Goal: Task Accomplishment & Management: Manage account settings

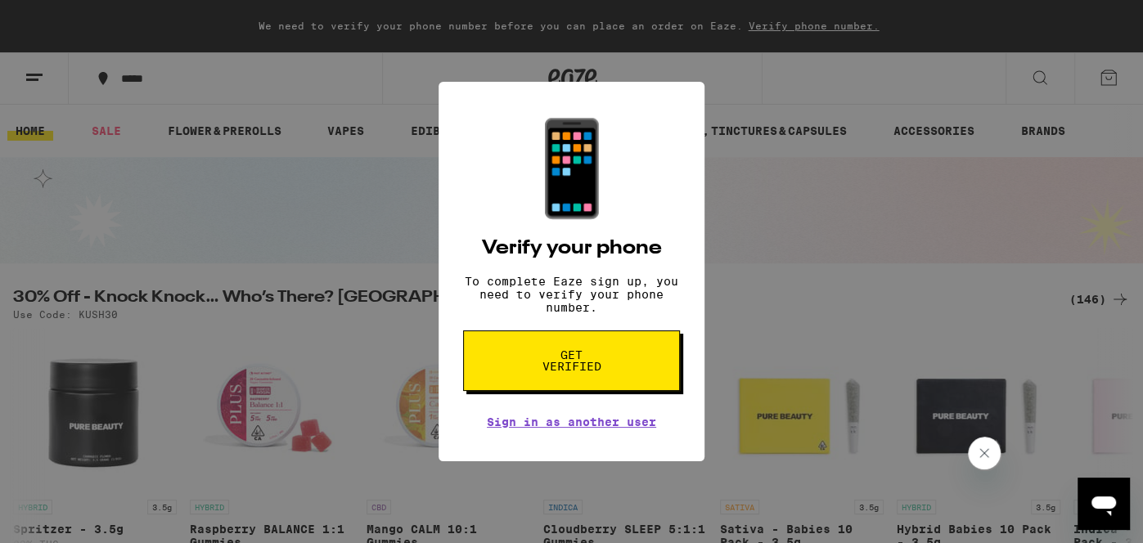
drag, startPoint x: 600, startPoint y: 366, endPoint x: 405, endPoint y: 326, distance: 198.7
click at [405, 326] on div "📱 Verify your phone To complete Eaze sign up, you need to verify your phone num…" at bounding box center [571, 271] width 1143 height 543
click at [529, 429] on link "Sign in as another user" at bounding box center [571, 422] width 169 height 13
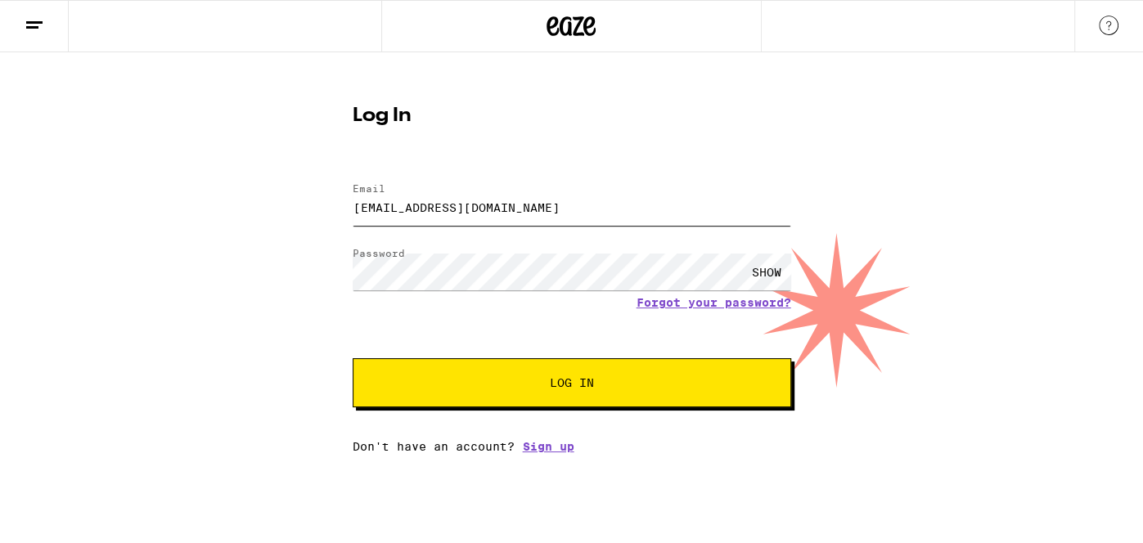
click at [353, 358] on button "Log In" at bounding box center [572, 382] width 439 height 49
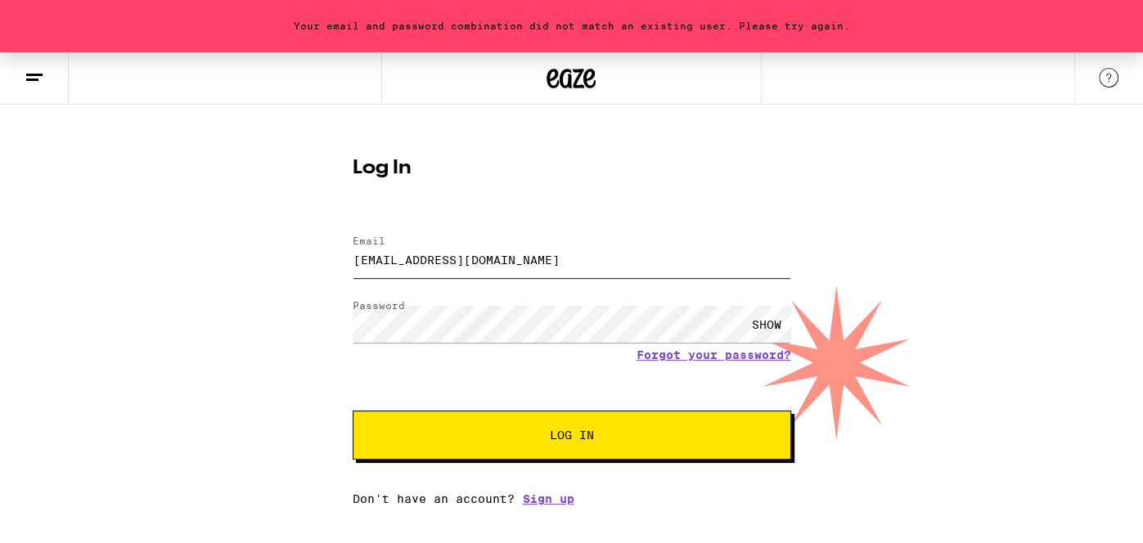
type input "[EMAIL_ADDRESS][DOMAIN_NAME]"
click at [353, 411] on button "Log In" at bounding box center [572, 435] width 439 height 49
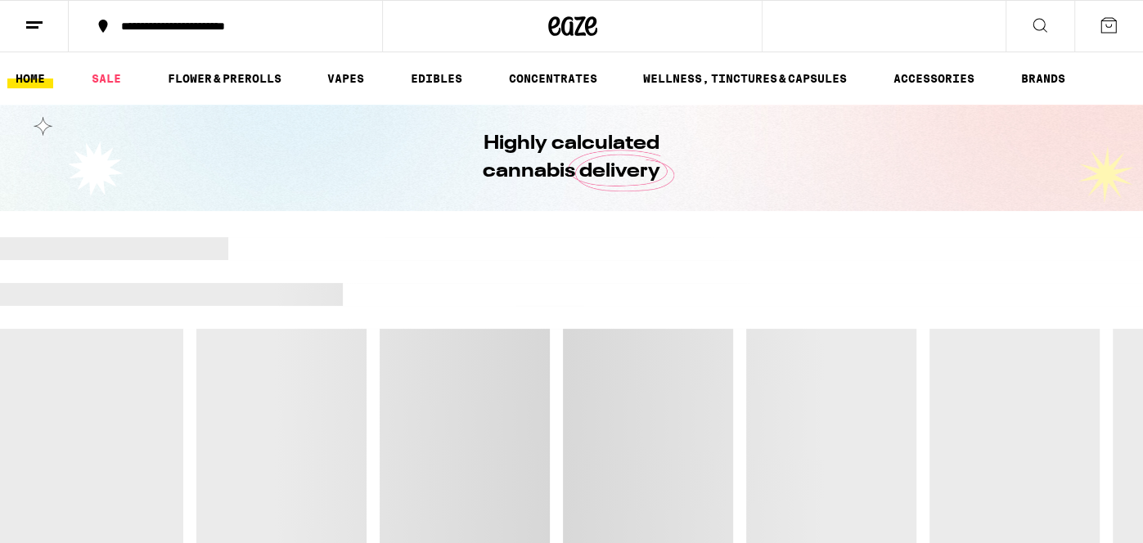
click at [36, 23] on icon at bounding box center [35, 26] width 20 height 20
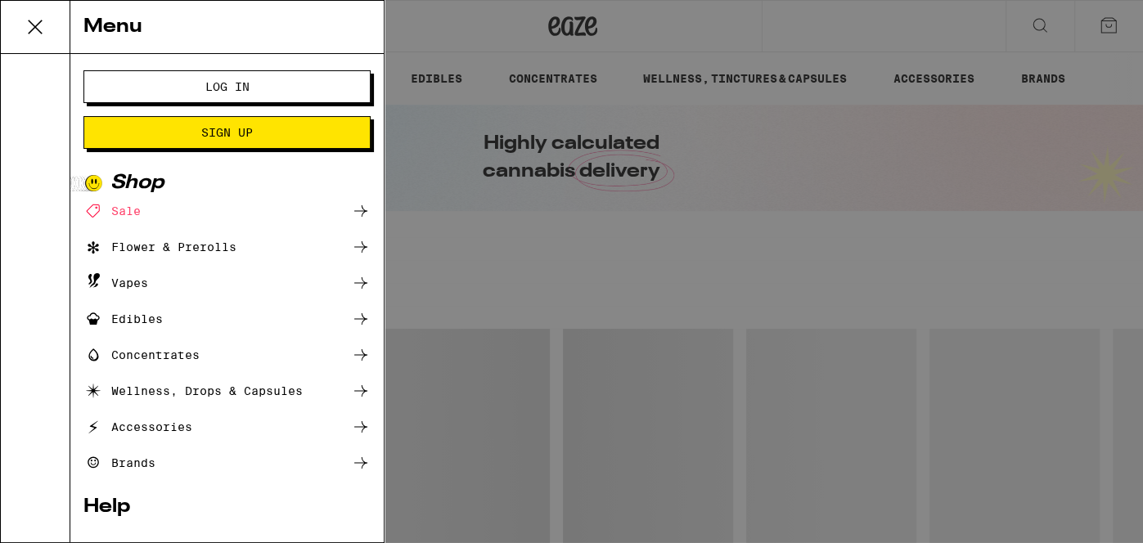
click at [129, 87] on button "Log In" at bounding box center [226, 86] width 287 height 33
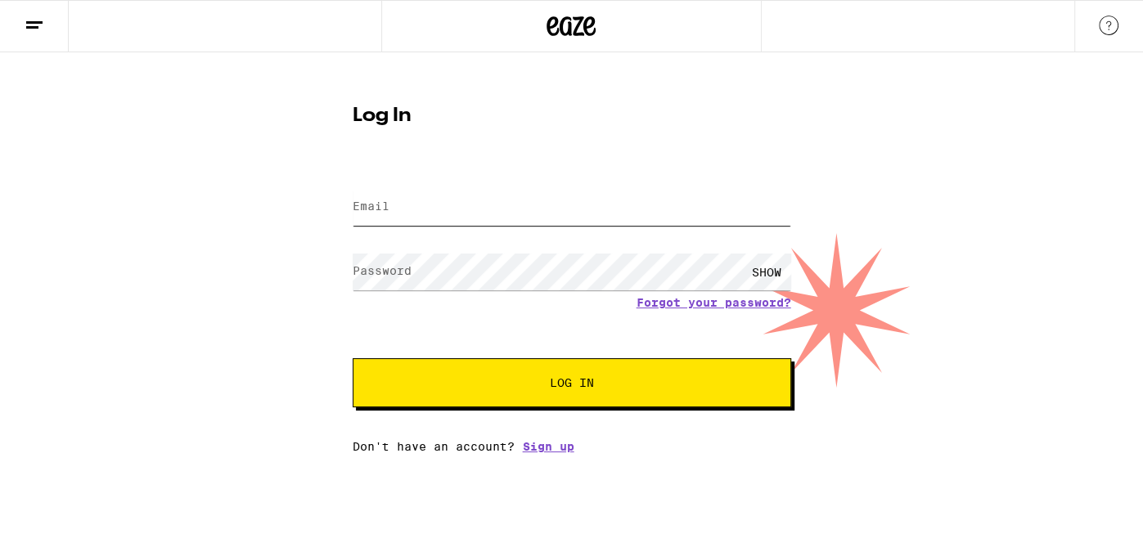
click at [588, 212] on input "Email" at bounding box center [572, 207] width 439 height 37
type input "[EMAIL_ADDRESS][DOMAIN_NAME]"
click at [353, 358] on button "Log In" at bounding box center [572, 382] width 439 height 49
